Goal: Information Seeking & Learning: Learn about a topic

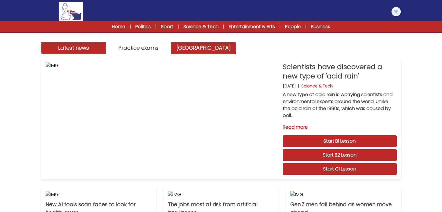
click at [197, 44] on link "[GEOGRAPHIC_DATA]" at bounding box center [203, 48] width 65 height 12
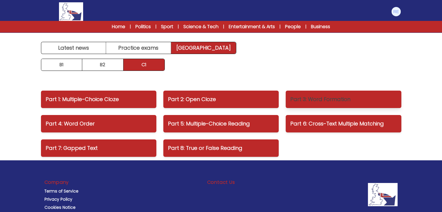
click at [307, 95] on p "Part 3: Word Formation" at bounding box center [343, 99] width 106 height 8
click at [318, 123] on p "Part 6: Cross-Text Multiple Matching" at bounding box center [343, 124] width 106 height 8
click at [209, 147] on p "Part 8: True or False Reading" at bounding box center [221, 148] width 106 height 8
click at [90, 98] on p "Part 1: Multiple-Choice Cloze" at bounding box center [99, 99] width 106 height 8
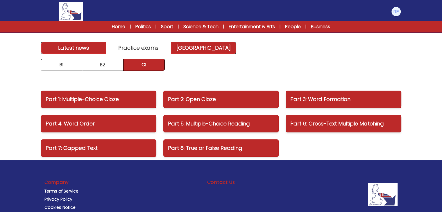
click at [93, 50] on link "Latest news" at bounding box center [73, 48] width 65 height 12
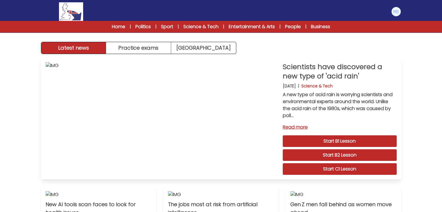
click at [325, 165] on link "Start C1 Lesson" at bounding box center [340, 169] width 114 height 12
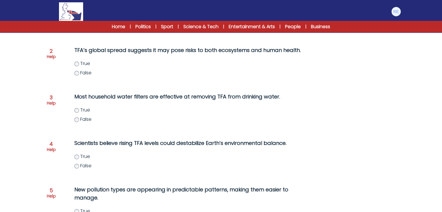
scroll to position [190, 0]
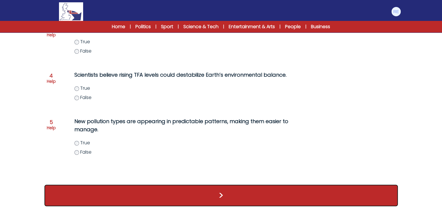
click at [89, 191] on button ">" at bounding box center [220, 195] width 353 height 21
click at [222, 195] on button ">" at bounding box center [220, 195] width 353 height 21
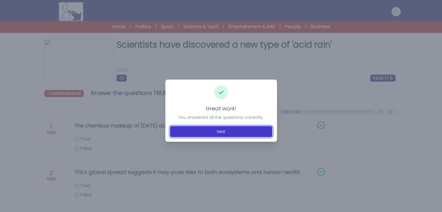
click at [231, 133] on button "Next" at bounding box center [221, 131] width 102 height 11
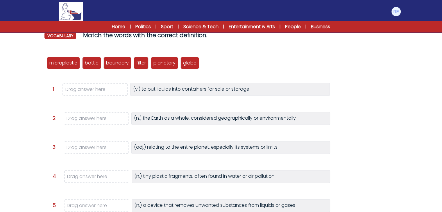
scroll to position [58, 0]
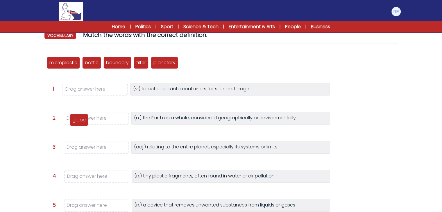
drag, startPoint x: 189, startPoint y: 65, endPoint x: 77, endPoint y: 122, distance: 125.6
click at [77, 122] on p "globe" at bounding box center [78, 119] width 13 height 7
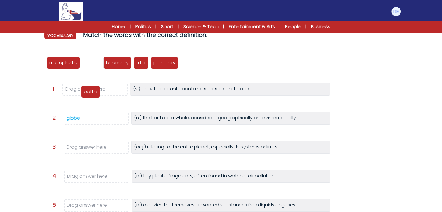
drag, startPoint x: 94, startPoint y: 62, endPoint x: 93, endPoint y: 96, distance: 34.0
click at [93, 95] on p "bottle" at bounding box center [91, 91] width 14 height 7
drag, startPoint x: 93, startPoint y: 64, endPoint x: 89, endPoint y: 89, distance: 24.9
click at [89, 89] on p "bottle" at bounding box center [88, 87] width 14 height 7
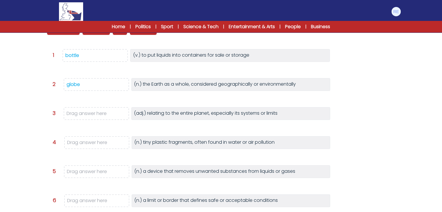
scroll to position [60, 0]
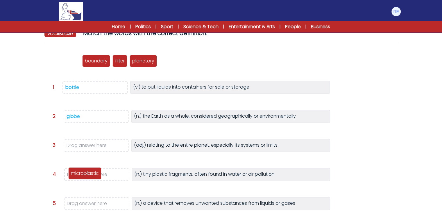
drag, startPoint x: 72, startPoint y: 63, endPoint x: 93, endPoint y: 179, distance: 117.9
click at [93, 177] on p "microplastic" at bounding box center [85, 173] width 28 height 7
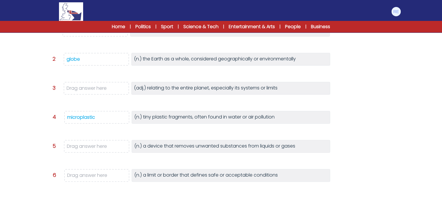
scroll to position [73, 0]
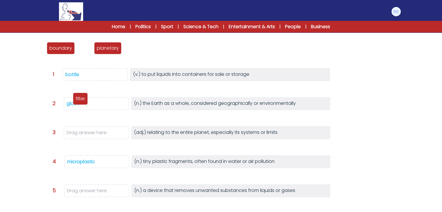
drag, startPoint x: 87, startPoint y: 47, endPoint x: 82, endPoint y: 103, distance: 56.5
click at [82, 102] on p "filter" at bounding box center [81, 98] width 10 height 7
click at [78, 104] on span "filter" at bounding box center [96, 103] width 65 height 13
drag, startPoint x: 119, startPoint y: 46, endPoint x: 84, endPoint y: 104, distance: 67.7
click at [84, 104] on span "globe" at bounding box center [83, 107] width 13 height 7
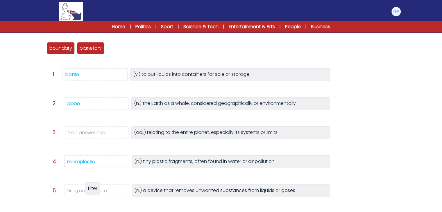
drag, startPoint x: 114, startPoint y: 48, endPoint x: 93, endPoint y: 189, distance: 141.9
click at [93, 189] on span "filter" at bounding box center [93, 188] width 10 height 7
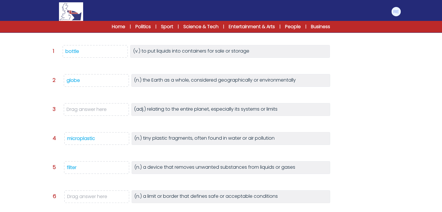
scroll to position [0, 0]
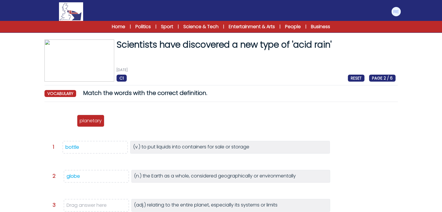
drag, startPoint x: 67, startPoint y: 121, endPoint x: 0, endPoint y: 225, distance: 124.2
click at [0, 212] on html "Manage Account My Account Language English Español Français B1" at bounding box center [221, 179] width 442 height 358
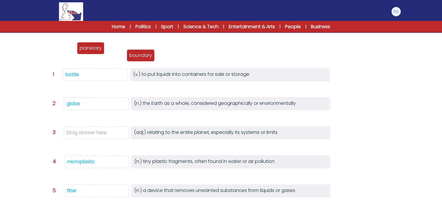
drag, startPoint x: 67, startPoint y: 52, endPoint x: 146, endPoint y: 59, distance: 79.6
click at [146, 59] on div "boundary" at bounding box center [141, 55] width 28 height 12
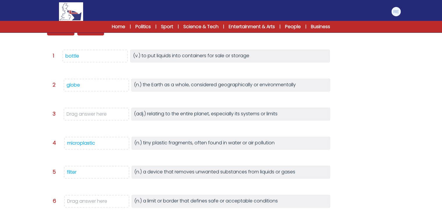
scroll to position [92, 0]
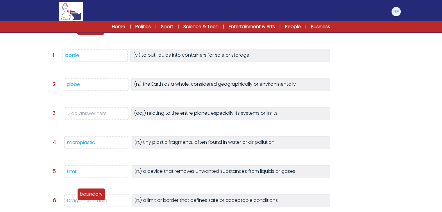
drag, startPoint x: 69, startPoint y: 34, endPoint x: 100, endPoint y: 200, distance: 169.2
click at [100, 200] on div "boundary" at bounding box center [91, 194] width 28 height 12
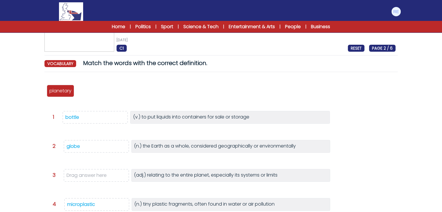
scroll to position [30, 0]
drag, startPoint x: 67, startPoint y: 94, endPoint x: 101, endPoint y: 182, distance: 94.1
click at [101, 182] on p "planetary" at bounding box center [94, 179] width 22 height 7
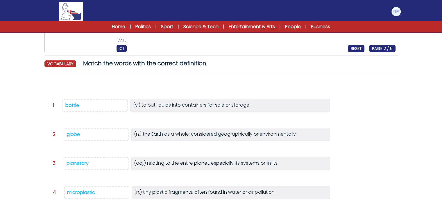
scroll to position [136, 0]
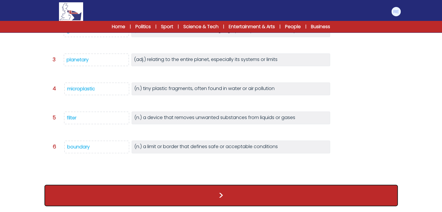
click at [150, 193] on button ">" at bounding box center [220, 195] width 353 height 21
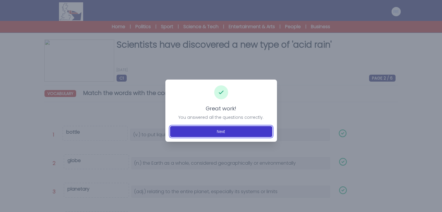
click at [214, 132] on button "Next" at bounding box center [221, 131] width 102 height 11
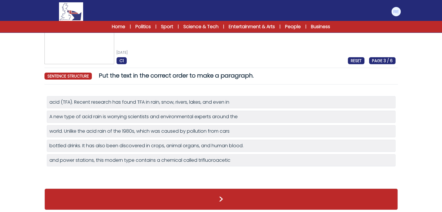
scroll to position [21, 0]
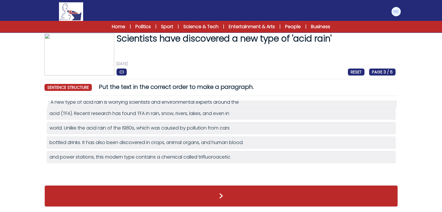
drag, startPoint x: 166, startPoint y: 117, endPoint x: 167, endPoint y: 105, distance: 11.7
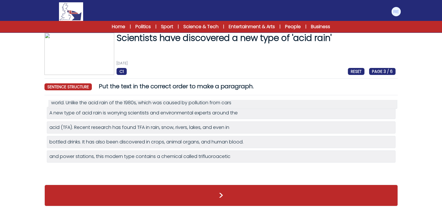
scroll to position [6, 0]
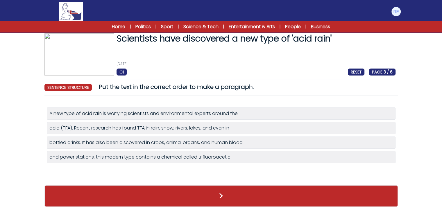
drag, startPoint x: 162, startPoint y: 130, endPoint x: 0, endPoint y: -25, distance: 224.1
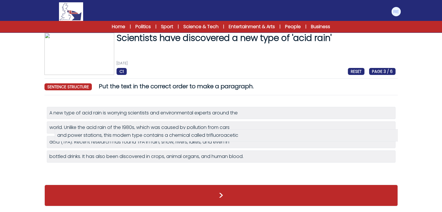
drag, startPoint x: 154, startPoint y: 159, endPoint x: 162, endPoint y: 134, distance: 26.5
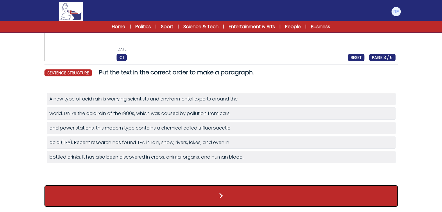
click at [123, 194] on button ">" at bounding box center [220, 195] width 353 height 21
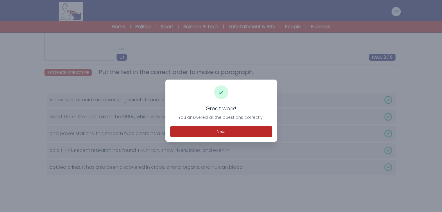
scroll to position [26, 0]
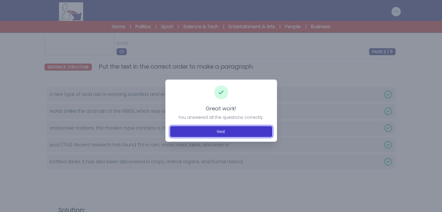
click at [219, 128] on button "Next" at bounding box center [221, 131] width 102 height 11
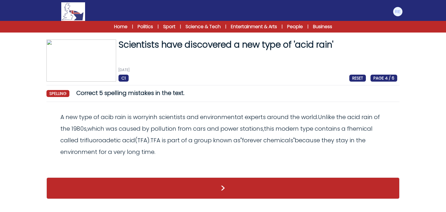
click at [114, 115] on odiv "A new type of acib rain is worryinh scientists and environmentat experts around…" at bounding box center [220, 134] width 320 height 43
click at [112, 117] on span "acib" at bounding box center [107, 117] width 13 height 8
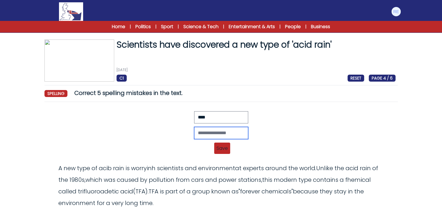
click at [202, 135] on input "text" at bounding box center [221, 133] width 54 height 12
type input "****"
click at [220, 147] on span "Save" at bounding box center [222, 148] width 16 height 11
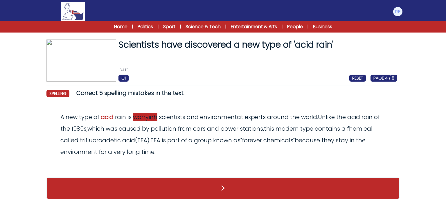
click at [153, 119] on span "worryinh" at bounding box center [145, 117] width 24 height 8
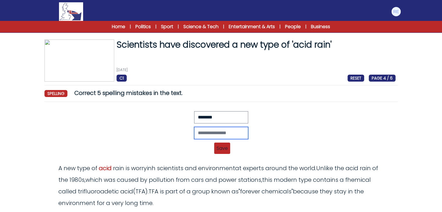
click at [221, 132] on input "text" at bounding box center [221, 133] width 54 height 12
click at [204, 135] on input "*******" at bounding box center [221, 133] width 54 height 12
type input "********"
click at [224, 149] on span "Save" at bounding box center [222, 148] width 16 height 11
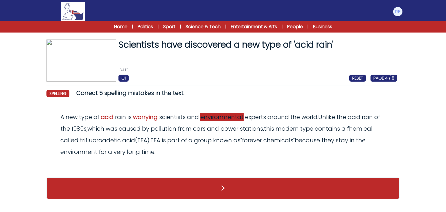
click at [236, 118] on span "environmentat" at bounding box center [221, 117] width 43 height 8
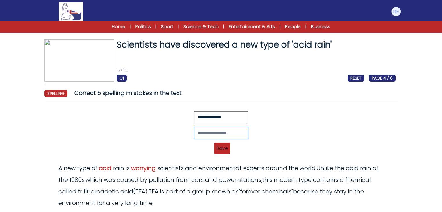
click at [210, 133] on input "text" at bounding box center [221, 133] width 54 height 12
paste input "**********"
type input "**********"
click at [221, 150] on span "Save" at bounding box center [222, 148] width 16 height 11
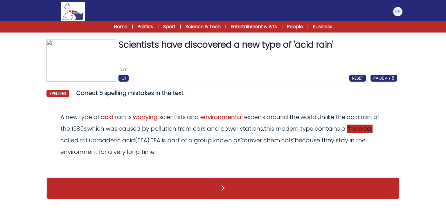
click at [357, 125] on span "fhemical" at bounding box center [360, 129] width 26 height 8
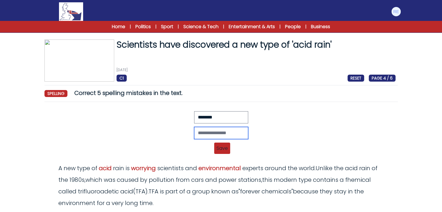
click at [194, 132] on input "text" at bounding box center [221, 133] width 54 height 12
type input "********"
click at [227, 151] on span "Save" at bounding box center [222, 148] width 16 height 11
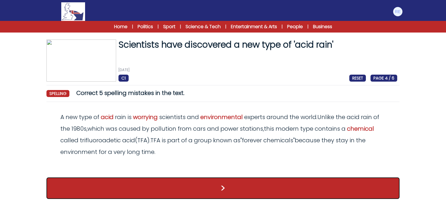
click at [225, 186] on button ">" at bounding box center [222, 187] width 353 height 21
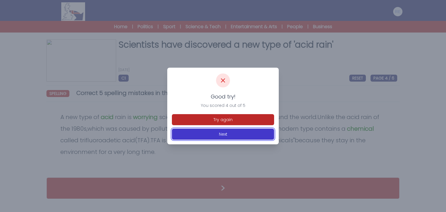
click at [233, 132] on button "Next" at bounding box center [223, 134] width 102 height 11
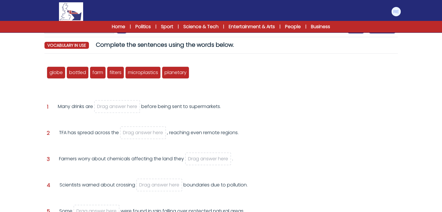
scroll to position [26, 0]
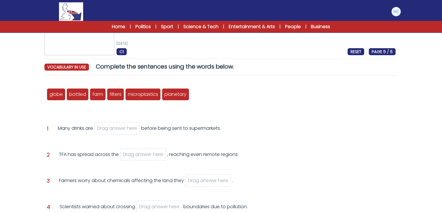
click at [127, 128] on span "Drag answer here" at bounding box center [117, 128] width 40 height 7
drag, startPoint x: 82, startPoint y: 96, endPoint x: 117, endPoint y: 132, distance: 50.1
click at [117, 132] on span "bottled" at bounding box center [110, 130] width 17 height 7
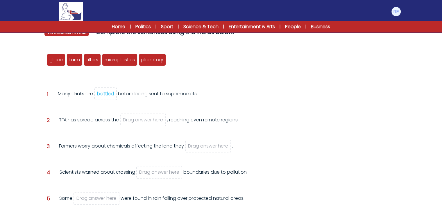
scroll to position [61, 0]
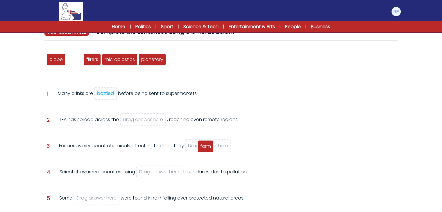
drag, startPoint x: 72, startPoint y: 62, endPoint x: 204, endPoint y: 148, distance: 157.3
click at [204, 148] on span "farm" at bounding box center [205, 146] width 11 height 7
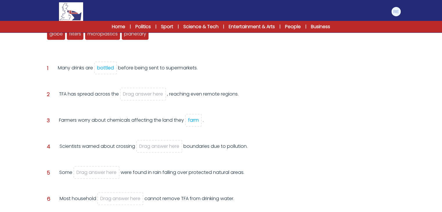
scroll to position [87, 0]
drag, startPoint x: 77, startPoint y: 34, endPoint x: 129, endPoint y: 215, distance: 188.1
click at [129, 212] on html "Manage Account My Account Language English Español Français B1" at bounding box center [221, 88] width 442 height 351
drag, startPoint x: 75, startPoint y: 36, endPoint x: 98, endPoint y: 171, distance: 136.4
click at [98, 164] on span "filters" at bounding box center [96, 161] width 12 height 7
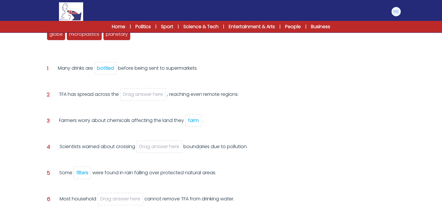
click at [102, 171] on div "Some filters were found in rain falling over protected natural areas." at bounding box center [137, 177] width 157 height 16
drag, startPoint x: 82, startPoint y: 171, endPoint x: 89, endPoint y: 176, distance: 8.6
click at [89, 176] on span "filters" at bounding box center [82, 172] width 18 height 13
click at [90, 176] on span "filters" at bounding box center [82, 172] width 18 height 13
click at [91, 176] on span "filters" at bounding box center [82, 172] width 18 height 13
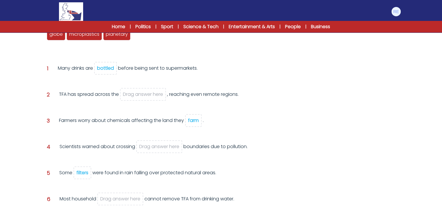
drag, startPoint x: 87, startPoint y: 172, endPoint x: 96, endPoint y: 191, distance: 21.2
click at [96, 191] on div "globe bottled farm filters microplastics planetary Question 1 bottled" at bounding box center [220, 125] width 353 height 211
click at [81, 167] on span "filters" at bounding box center [82, 172] width 18 height 13
drag, startPoint x: 80, startPoint y: 170, endPoint x: 116, endPoint y: 203, distance: 49.1
click at [116, 203] on div "globe bottled farm filters microplastics planetary Question 1 bottled" at bounding box center [220, 125] width 353 height 211
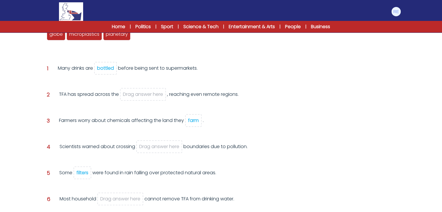
click at [96, 184] on div "Question 5 Some filters were found in rain falling over protected natural areas." at bounding box center [221, 179] width 349 height 21
drag, startPoint x: 55, startPoint y: 34, endPoint x: 80, endPoint y: 169, distance: 136.7
click at [80, 169] on span "globe" at bounding box center [79, 168] width 13 height 7
drag, startPoint x: 125, startPoint y: 34, endPoint x: 131, endPoint y: 200, distance: 166.3
click at [131, 200] on span "filters" at bounding box center [127, 200] width 12 height 7
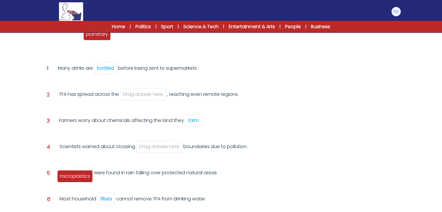
drag, startPoint x: 72, startPoint y: 41, endPoint x: 82, endPoint y: 179, distance: 137.7
click at [82, 179] on span "microplastics" at bounding box center [75, 176] width 30 height 7
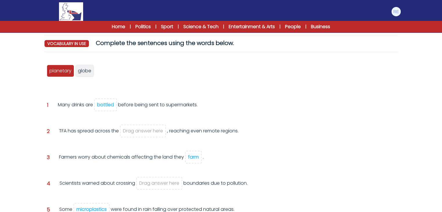
scroll to position [50, 0]
drag, startPoint x: 82, startPoint y: 72, endPoint x: 128, endPoint y: 142, distance: 84.2
click at [128, 137] on span "globe" at bounding box center [128, 134] width 13 height 7
drag, startPoint x: 128, startPoint y: 142, endPoint x: 138, endPoint y: 113, distance: 31.1
click at [138, 113] on div "globe bottled farm filters microplastics planetary filters globe Question 1" at bounding box center [220, 162] width 353 height 211
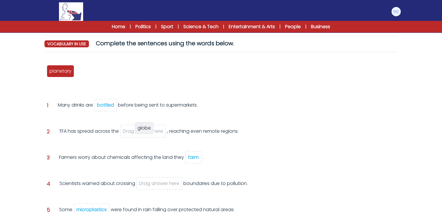
drag, startPoint x: 85, startPoint y: 70, endPoint x: 145, endPoint y: 128, distance: 83.0
click at [145, 128] on span "globe" at bounding box center [143, 128] width 13 height 7
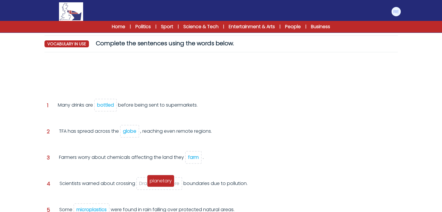
drag, startPoint x: 68, startPoint y: 72, endPoint x: 168, endPoint y: 182, distance: 148.9
click at [168, 182] on span "planetary" at bounding box center [161, 180] width 22 height 7
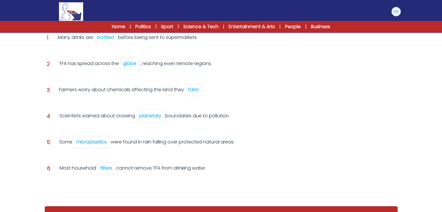
scroll to position [125, 0]
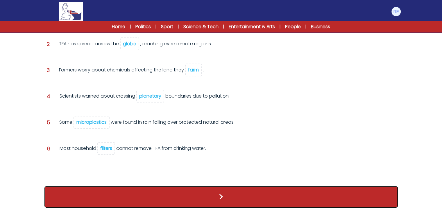
click at [173, 193] on button ">" at bounding box center [220, 196] width 353 height 21
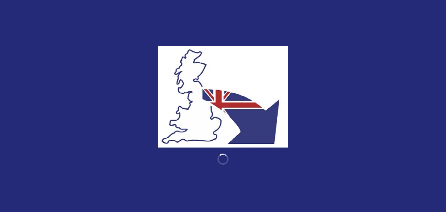
click at [208, 196] on div at bounding box center [223, 106] width 446 height 212
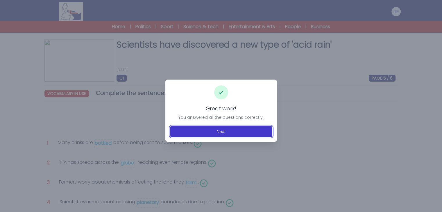
click at [222, 130] on button "Next" at bounding box center [221, 131] width 102 height 11
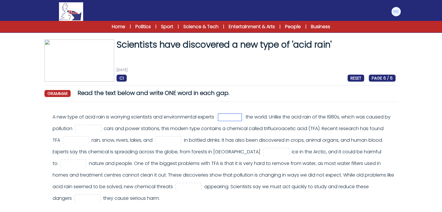
click at [231, 117] on input "text" at bounding box center [229, 117] width 23 height 7
type input "*"
click at [255, 113] on div "A new type of acid rain is worrying scientists and environmental experts the wo…" at bounding box center [224, 157] width 343 height 93
click at [243, 116] on span at bounding box center [230, 117] width 24 height 7
click at [237, 117] on input "text" at bounding box center [229, 117] width 23 height 7
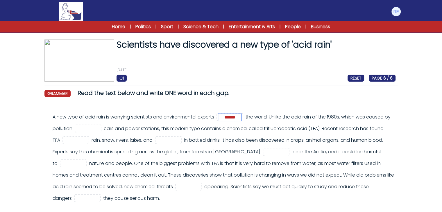
type input "******"
click at [303, 143] on div "A new type of acid rain is worrying scientists and environmental experts ******…" at bounding box center [224, 157] width 343 height 93
click at [100, 128] on input "text" at bounding box center [87, 128] width 23 height 7
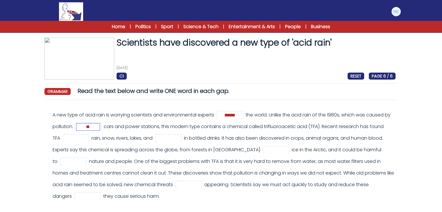
type input "**"
click at [87, 139] on input "text" at bounding box center [75, 138] width 23 height 7
type input "**"
click at [180, 140] on input "text" at bounding box center [168, 138] width 23 height 7
type input "****"
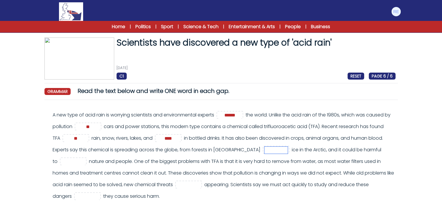
click at [288, 151] on input "text" at bounding box center [275, 150] width 23 height 7
type input "*"
type input "**"
click at [85, 163] on input "text" at bounding box center [73, 161] width 23 height 7
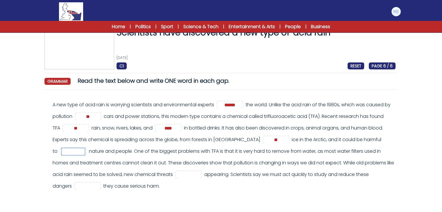
scroll to position [12, 0]
type input "***"
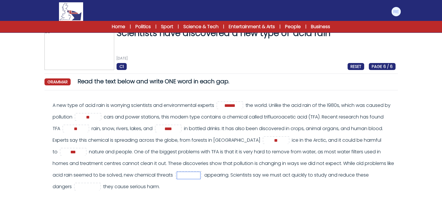
click at [200, 177] on input "text" at bounding box center [188, 175] width 23 height 7
type input "**"
click at [287, 191] on div "A new type of acid rain is worrying scientists and environmental experts ******…" at bounding box center [224, 146] width 343 height 93
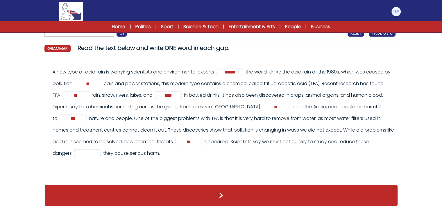
scroll to position [45, 0]
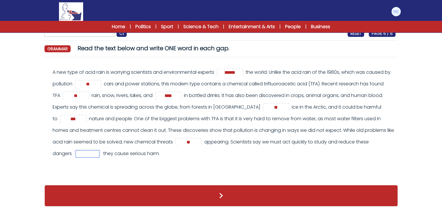
click at [99, 156] on input "text" at bounding box center [87, 153] width 23 height 7
type input "******"
click at [85, 117] on input "***" at bounding box center [73, 119] width 23 height 7
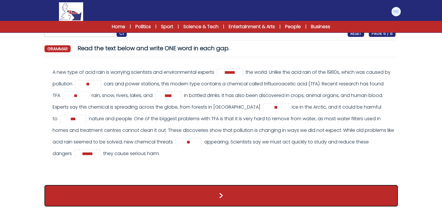
click at [194, 192] on button ">" at bounding box center [220, 195] width 353 height 21
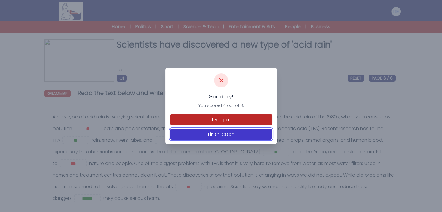
click at [240, 133] on button "Finish lesson" at bounding box center [221, 134] width 102 height 11
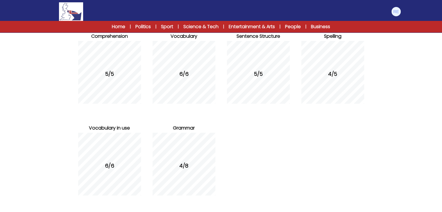
scroll to position [98, 0]
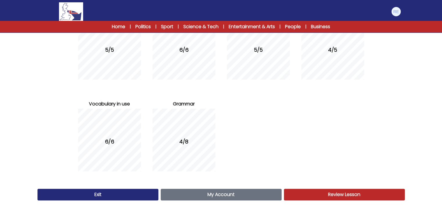
click at [328, 195] on span "Review Lesson" at bounding box center [344, 194] width 32 height 7
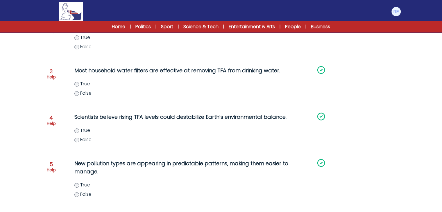
scroll to position [190, 0]
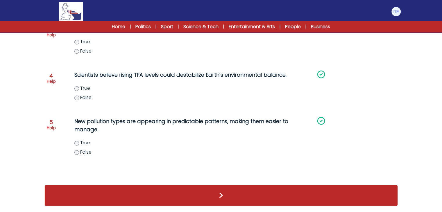
click at [226, 190] on div ">" at bounding box center [220, 195] width 353 height 21
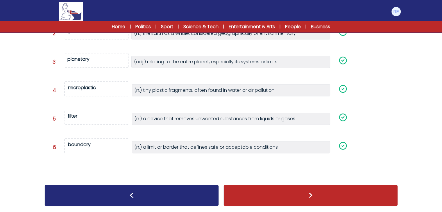
scroll to position [134, 0]
click at [250, 196] on div ">" at bounding box center [310, 195] width 174 height 21
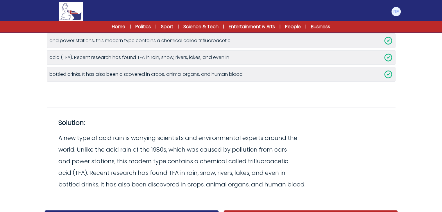
scroll to position [138, 0]
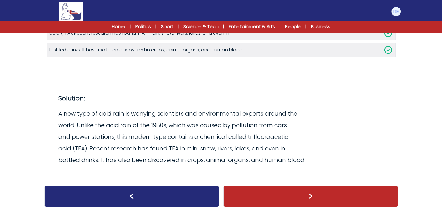
click at [274, 200] on div ">" at bounding box center [310, 196] width 174 height 21
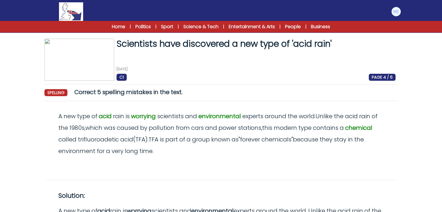
scroll to position [87, 0]
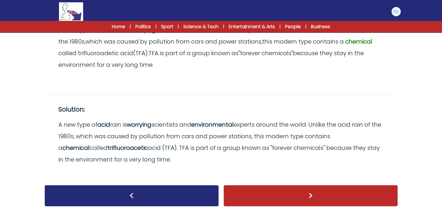
drag, startPoint x: 263, startPoint y: 194, endPoint x: 252, endPoint y: 199, distance: 12.1
click at [252, 199] on div ">" at bounding box center [310, 195] width 174 height 21
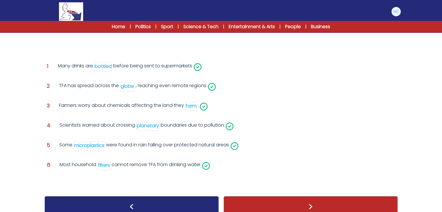
scroll to position [88, 0]
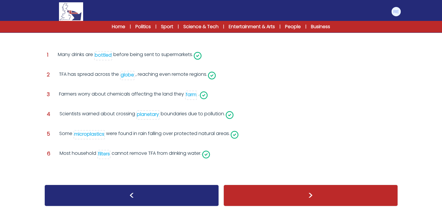
drag, startPoint x: 306, startPoint y: 192, endPoint x: 303, endPoint y: 192, distance: 2.9
click at [303, 192] on div ">" at bounding box center [310, 195] width 174 height 21
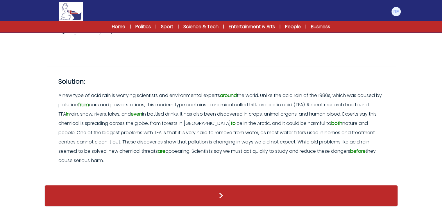
scroll to position [167, 0]
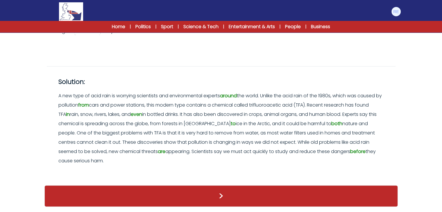
click at [218, 195] on div ">" at bounding box center [220, 195] width 353 height 21
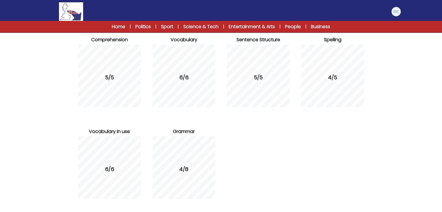
scroll to position [98, 0]
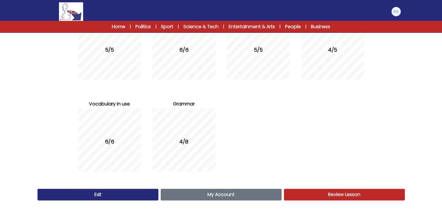
click at [316, 190] on link "Review Lesson Review" at bounding box center [344, 195] width 121 height 12
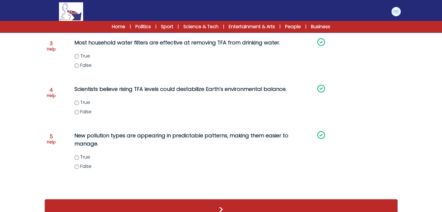
scroll to position [190, 0]
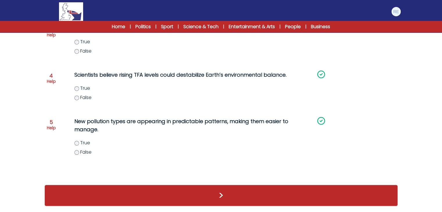
click at [269, 197] on div ">" at bounding box center [220, 195] width 353 height 21
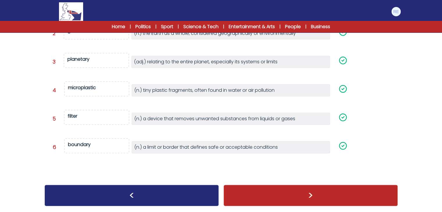
scroll to position [133, 0]
click at [310, 196] on div ">" at bounding box center [310, 195] width 174 height 21
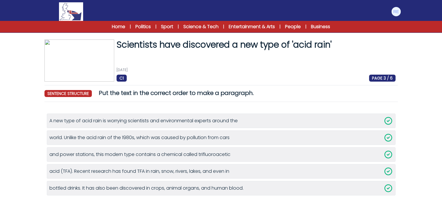
scroll to position [138, 0]
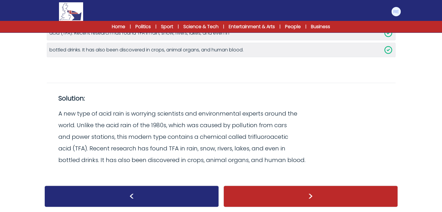
click at [310, 196] on div ">" at bounding box center [310, 196] width 174 height 21
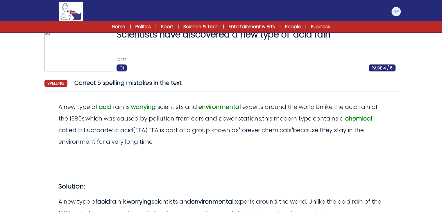
scroll to position [87, 0]
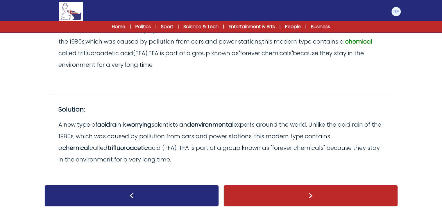
click at [288, 192] on div ">" at bounding box center [310, 195] width 174 height 21
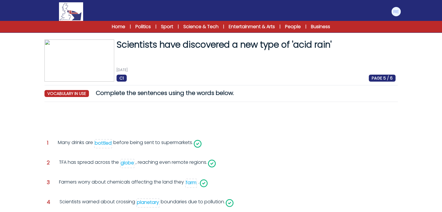
scroll to position [88, 0]
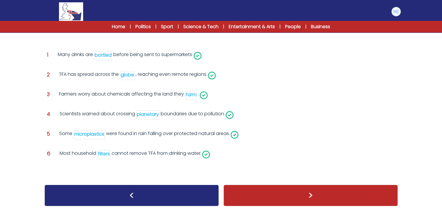
click at [312, 197] on div ">" at bounding box center [310, 195] width 174 height 21
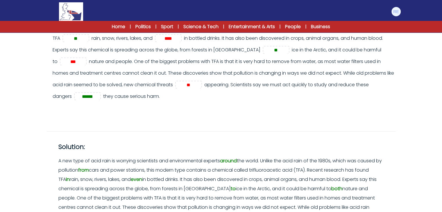
scroll to position [167, 0]
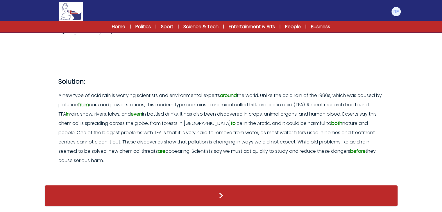
click at [227, 196] on div ">" at bounding box center [220, 195] width 353 height 21
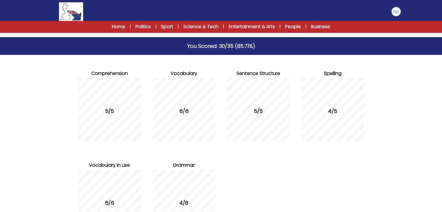
scroll to position [98, 0]
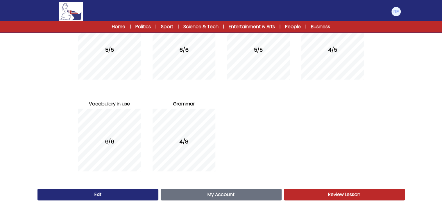
click at [201, 194] on link "My Account Account" at bounding box center [221, 195] width 121 height 12
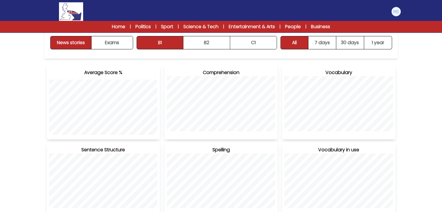
scroll to position [85, 0]
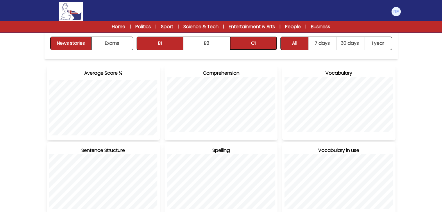
click at [251, 41] on button "C1" at bounding box center [253, 43] width 46 height 13
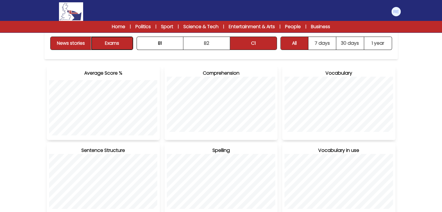
click at [122, 47] on button "Exams" at bounding box center [111, 43] width 41 height 13
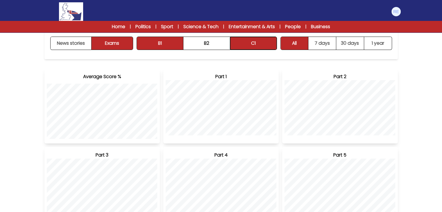
click at [267, 49] on button "C1" at bounding box center [253, 43] width 46 height 13
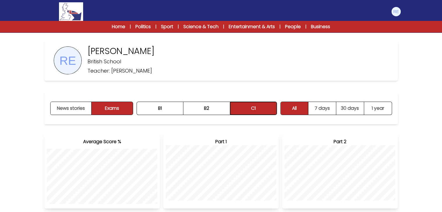
scroll to position [17, 0]
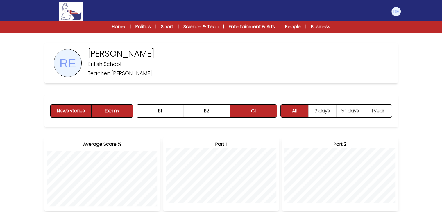
click at [84, 111] on button "News stories" at bounding box center [71, 111] width 41 height 13
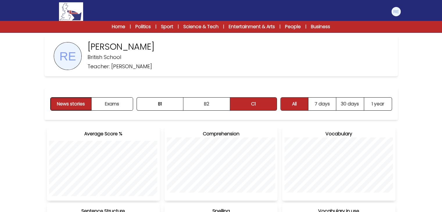
scroll to position [23, 0]
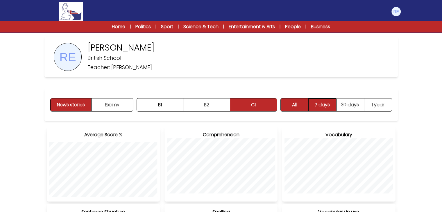
click at [325, 105] on button "7 days" at bounding box center [322, 104] width 28 height 13
click at [293, 104] on button "All" at bounding box center [295, 104] width 28 height 13
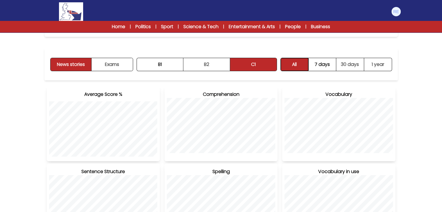
scroll to position [63, 0]
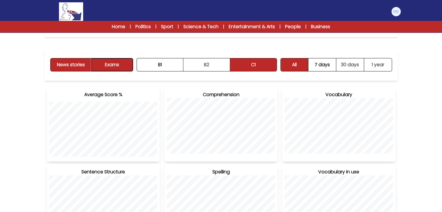
click at [110, 68] on button "Exams" at bounding box center [111, 64] width 41 height 13
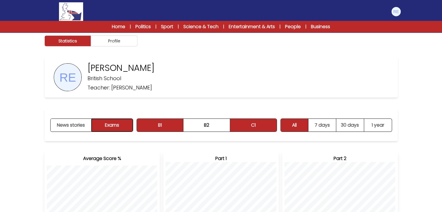
scroll to position [0, 0]
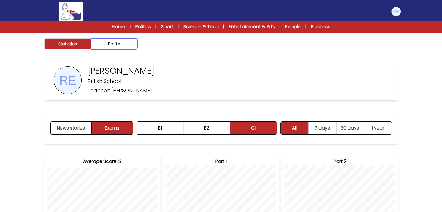
click at [127, 48] on button "Profile" at bounding box center [114, 43] width 46 height 11
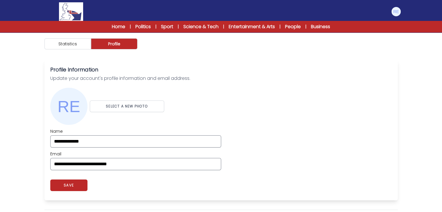
click at [79, 37] on div "Statistics Profile" at bounding box center [221, 44] width 372 height 23
click at [74, 48] on button "Statistics" at bounding box center [67, 43] width 46 height 11
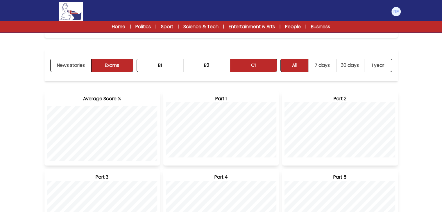
scroll to position [63, 0]
click at [115, 28] on link "Home" at bounding box center [118, 26] width 13 height 7
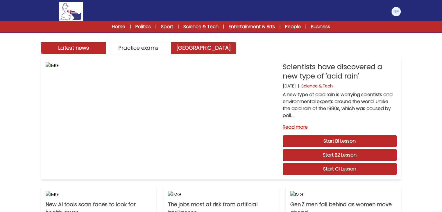
click at [201, 47] on link "[GEOGRAPHIC_DATA]" at bounding box center [203, 48] width 65 height 12
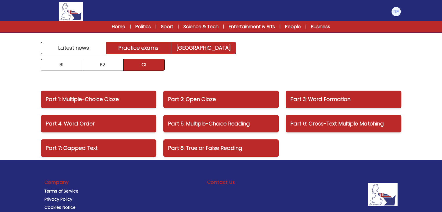
click at [162, 48] on link "Practice exams" at bounding box center [138, 48] width 65 height 12
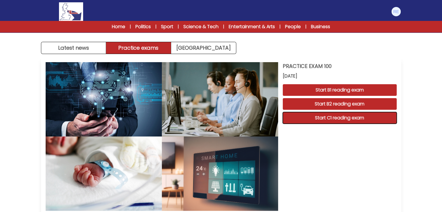
click at [311, 120] on button "Start C1 reading exam" at bounding box center [340, 118] width 114 height 12
